Goal: Find specific page/section: Find specific page/section

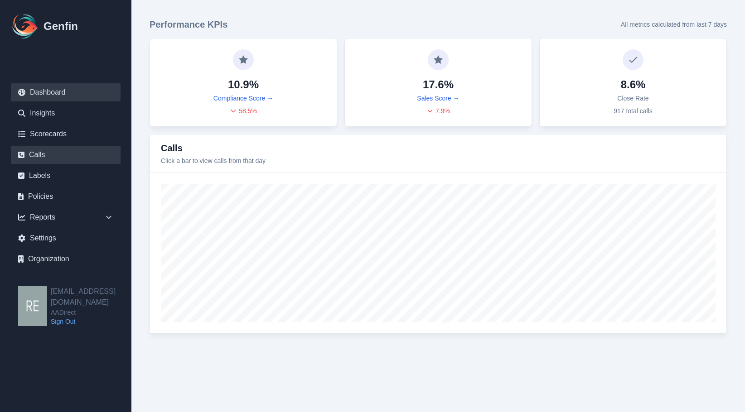
click at [46, 159] on link "Calls" at bounding box center [66, 155] width 110 height 18
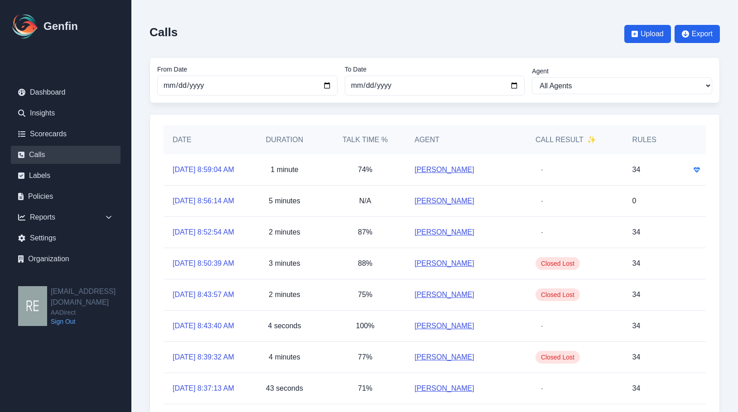
click at [588, 139] on span "✨" at bounding box center [591, 140] width 9 height 11
click at [603, 141] on div "Call Result ✨" at bounding box center [575, 140] width 97 height 29
click at [566, 142] on h5 "Call Result ✨" at bounding box center [566, 140] width 61 height 11
click at [56, 173] on link "Labels" at bounding box center [66, 176] width 110 height 18
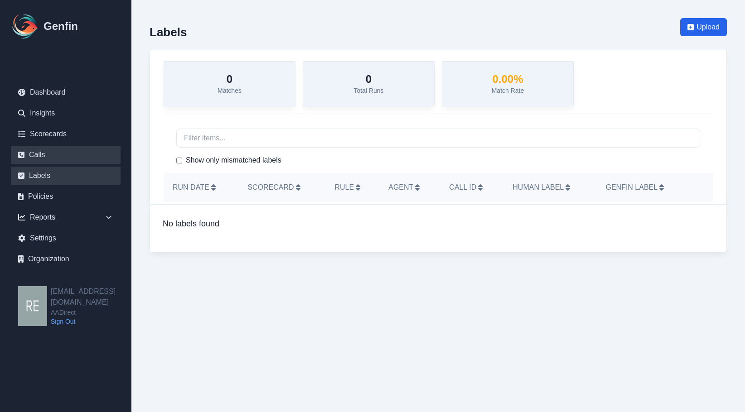
click at [53, 156] on link "Calls" at bounding box center [66, 155] width 110 height 18
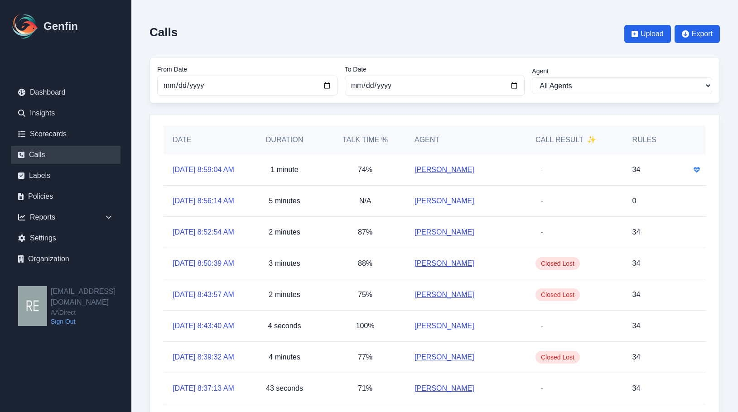
click at [586, 145] on div "Call Result ✨" at bounding box center [575, 140] width 97 height 29
click at [592, 134] on div "Call Result ✨" at bounding box center [575, 140] width 97 height 29
